Goal: Find specific page/section: Find specific page/section

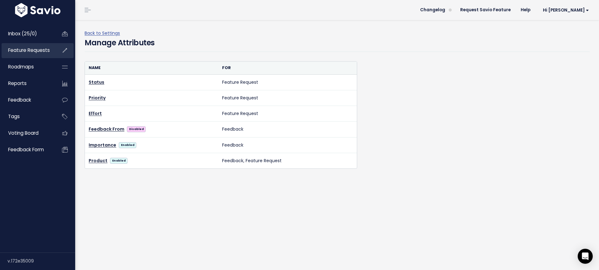
click at [42, 49] on span "Feature Requests" at bounding box center [29, 50] width 42 height 7
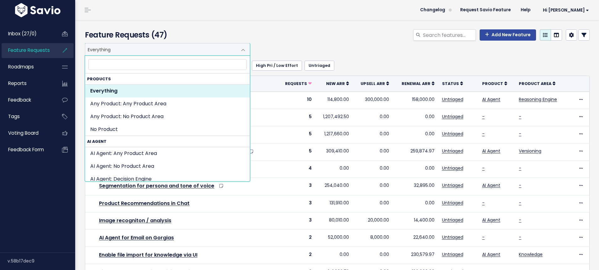
click at [126, 52] on span "Everything" at bounding box center [161, 50] width 152 height 12
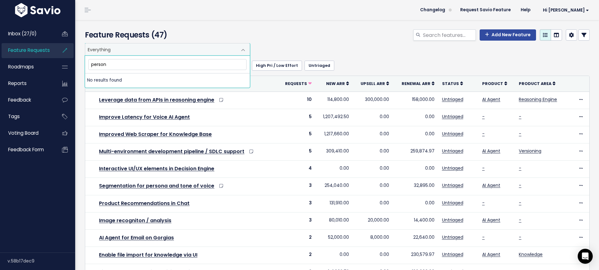
type input "persona"
click at [301, 49] on div "Everything Any Product: Any Product Area Any Product: No Product Area No Produc…" at bounding box center [335, 49] width 504 height 13
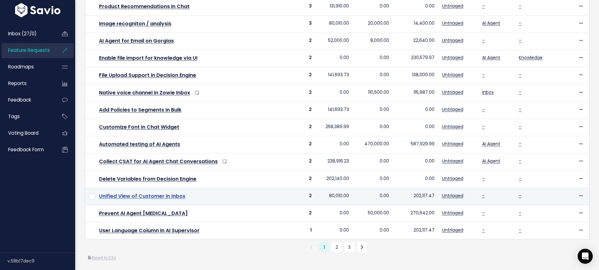
scroll to position [199, 0]
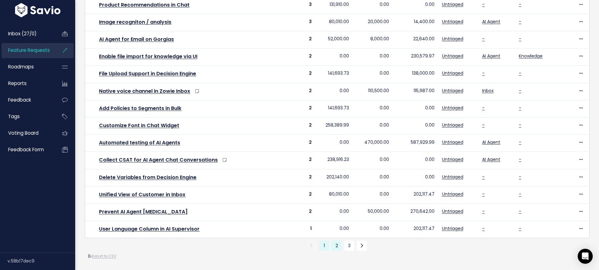
click at [335, 248] on link "2" at bounding box center [337, 246] width 10 height 10
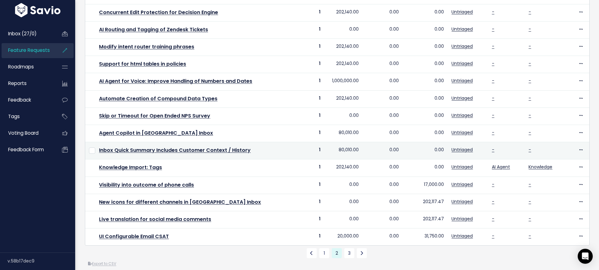
scroll to position [199, 0]
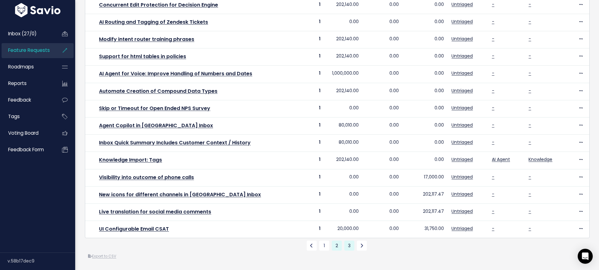
click at [349, 247] on link "3" at bounding box center [349, 246] width 10 height 10
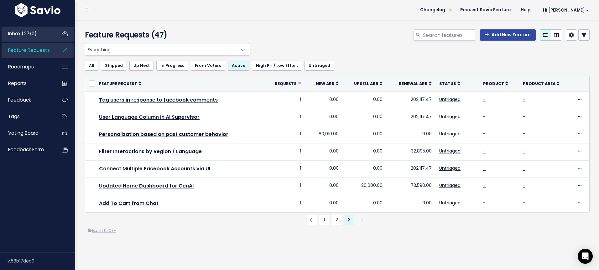
click at [26, 33] on span "Inbox (27/0)" at bounding box center [22, 33] width 28 height 7
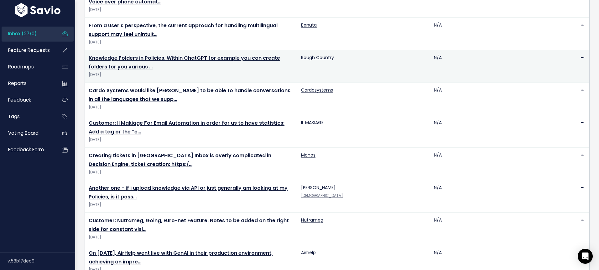
scroll to position [699, 0]
